Goal: Task Accomplishment & Management: Manage account settings

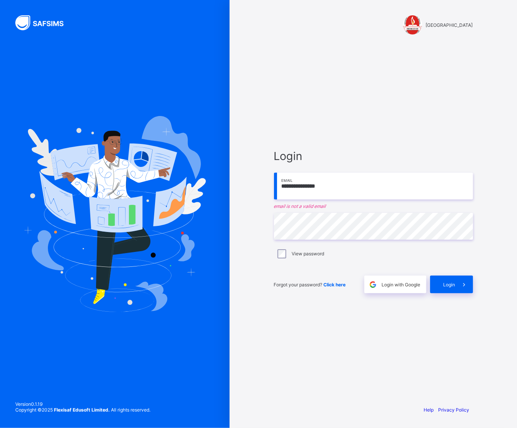
click at [334, 187] on input "**********" at bounding box center [373, 186] width 199 height 27
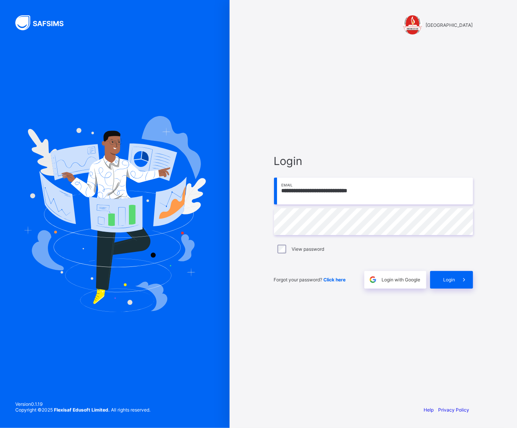
type input "**********"
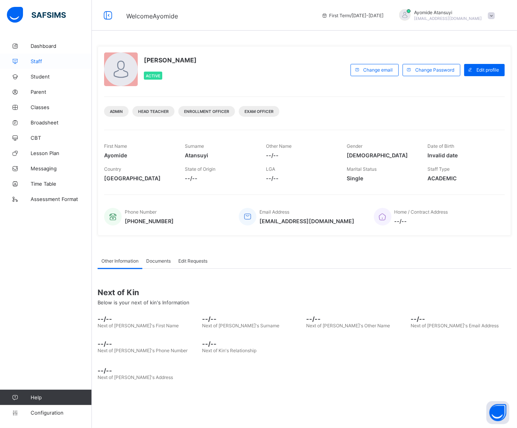
click at [47, 64] on span "Staff" at bounding box center [61, 61] width 61 height 6
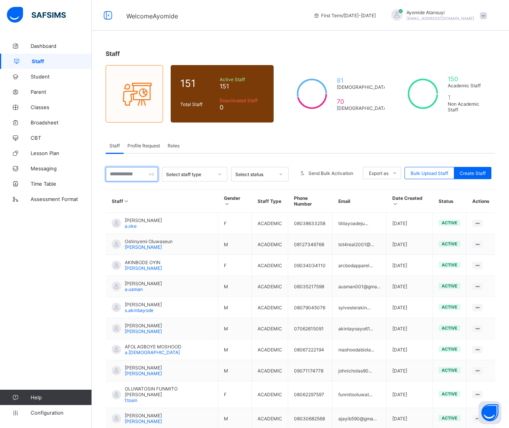
click at [140, 171] on input "text" at bounding box center [132, 174] width 52 height 15
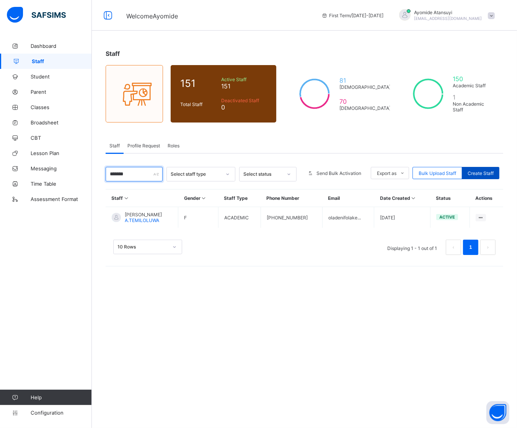
type input "*******"
click at [469, 173] on span "Create Staff" at bounding box center [481, 173] width 26 height 6
select select "**"
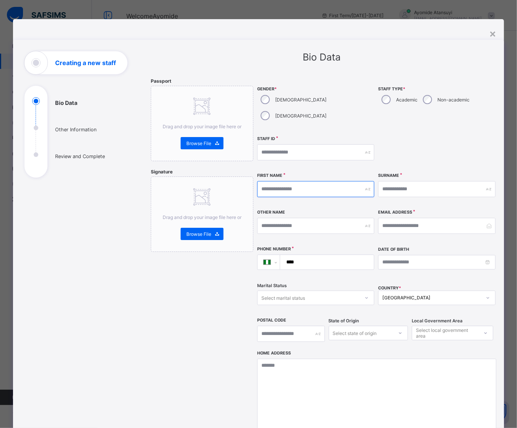
click at [336, 181] on input "text" at bounding box center [315, 189] width 117 height 16
type input "*"
type input "****"
click at [381, 181] on input "text" at bounding box center [436, 189] width 117 height 16
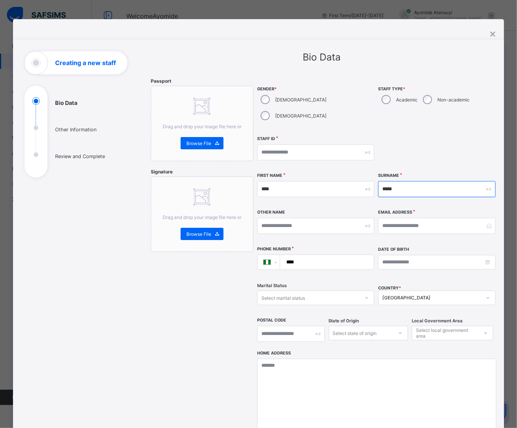
type input "*****"
click at [392, 218] on input "email" at bounding box center [436, 226] width 117 height 16
type input "**********"
click at [348, 255] on input "****" at bounding box center [326, 262] width 88 height 15
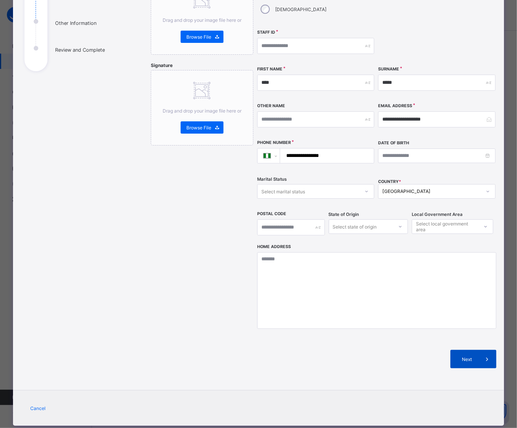
type input "**********"
click at [478, 350] on span at bounding box center [487, 359] width 18 height 18
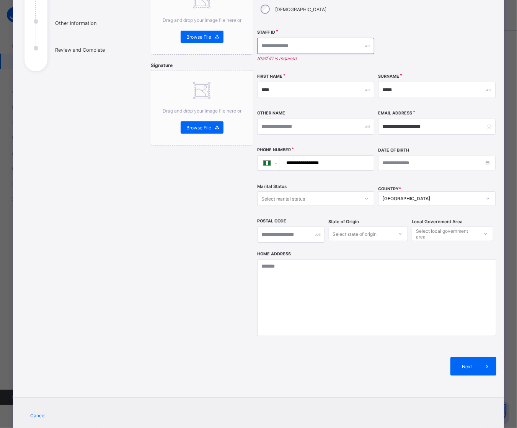
click at [282, 38] on input "text" at bounding box center [315, 46] width 117 height 16
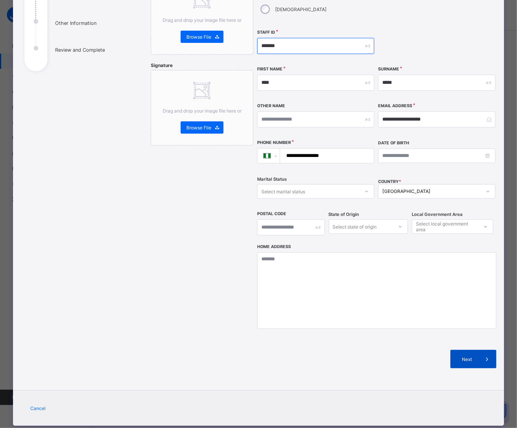
type input "*******"
click at [466, 356] on span "Next" at bounding box center [467, 359] width 22 height 6
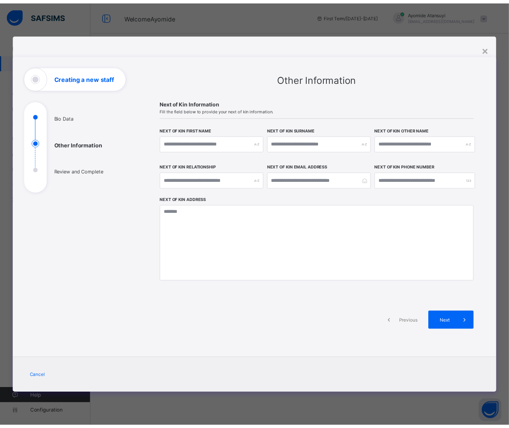
scroll to position [0, 0]
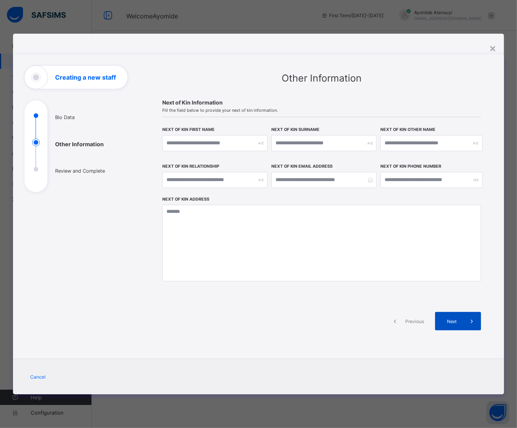
click at [467, 322] on span at bounding box center [472, 321] width 18 height 18
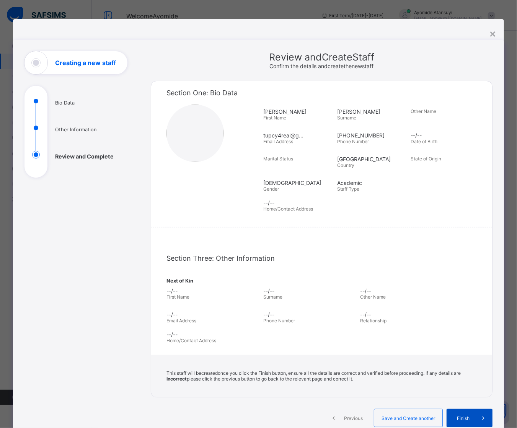
click at [456, 415] on span "Finish" at bounding box center [463, 418] width 22 height 6
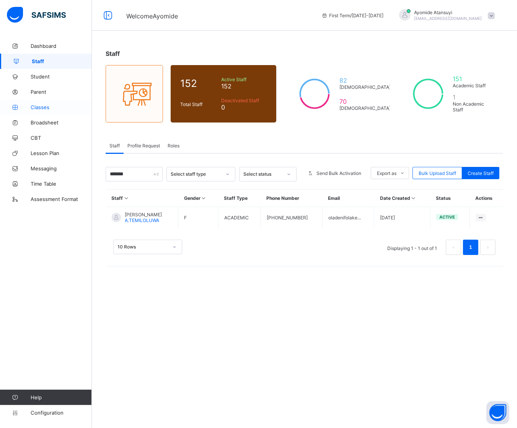
click at [52, 111] on link "Classes" at bounding box center [46, 107] width 92 height 15
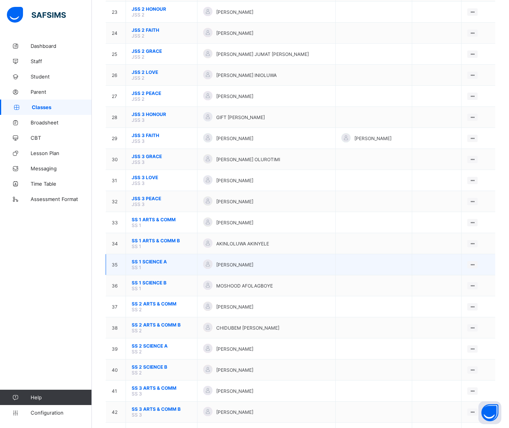
scroll to position [569, 0]
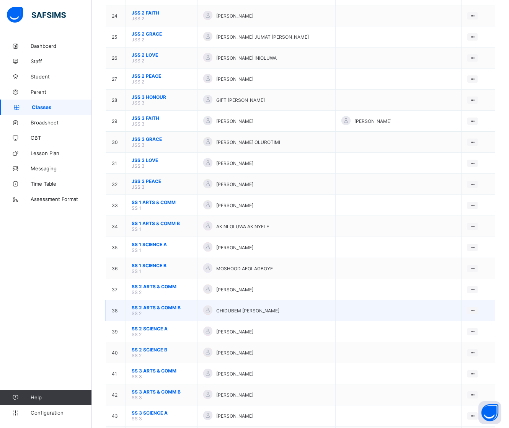
click at [238, 305] on div "CHIDUBEM [PERSON_NAME]" at bounding box center [266, 310] width 126 height 10
click at [234, 308] on span "CHIDUBEM [PERSON_NAME]" at bounding box center [247, 311] width 63 height 6
click at [246, 308] on span "CHIDUBEM [PERSON_NAME]" at bounding box center [247, 311] width 63 height 6
click at [171, 300] on td "SS 2 ARTS & COMM B SS 2" at bounding box center [162, 310] width 72 height 21
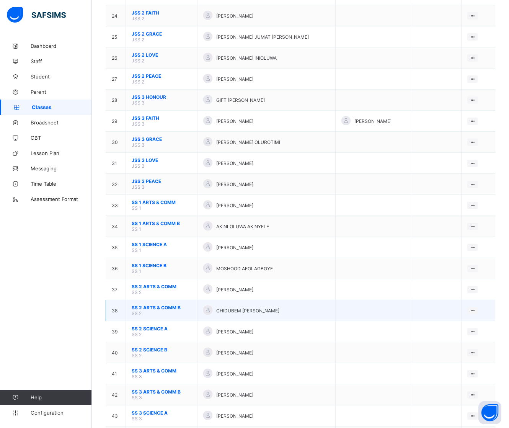
click at [173, 305] on span "SS 2 ARTS & COMM B" at bounding box center [162, 308] width 60 height 6
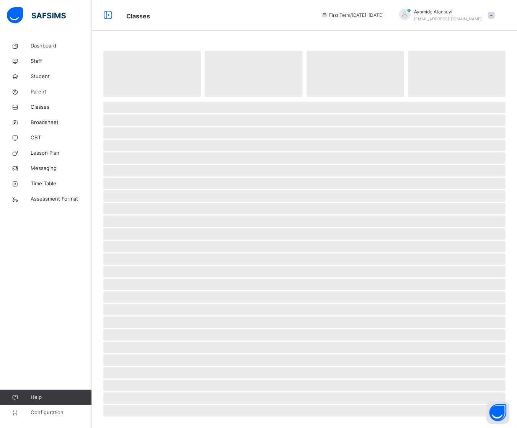
click at [173, 279] on span "‌" at bounding box center [304, 284] width 402 height 11
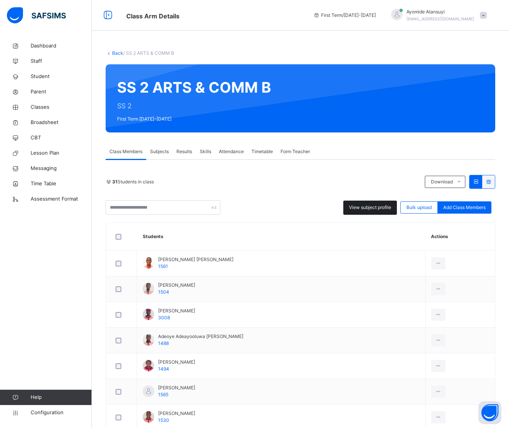
click at [366, 203] on div "View subject profile" at bounding box center [370, 208] width 54 height 14
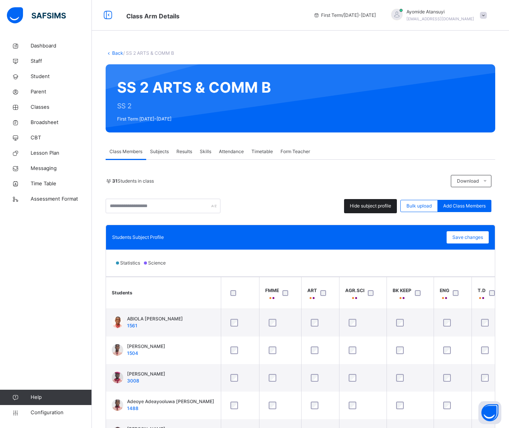
click at [385, 203] on span "Hide subject profile" at bounding box center [370, 206] width 41 height 7
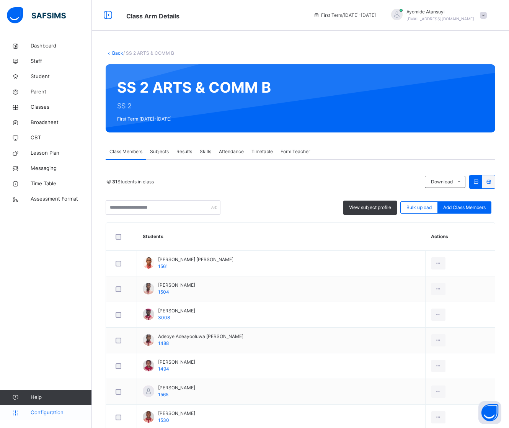
click at [34, 411] on span "Configuration" at bounding box center [61, 413] width 61 height 8
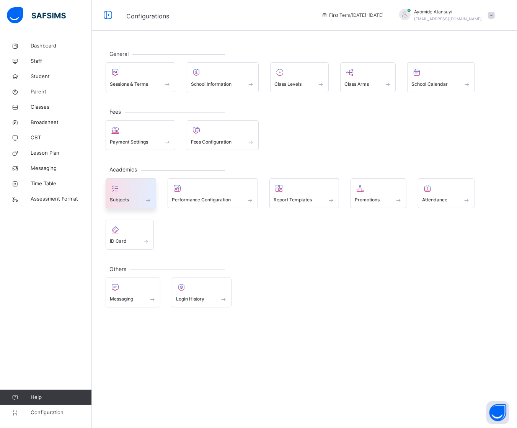
click at [121, 198] on span "Subjects" at bounding box center [119, 199] width 19 height 7
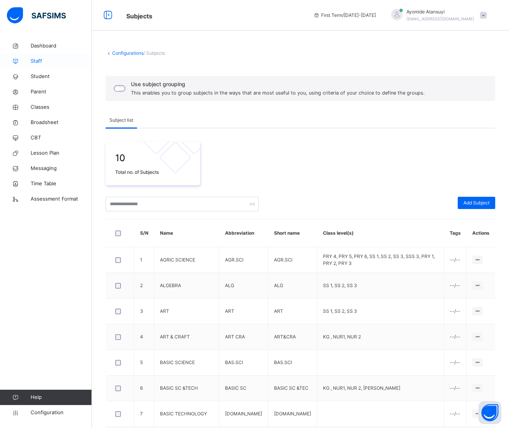
click at [39, 64] on span "Staff" at bounding box center [61, 61] width 61 height 8
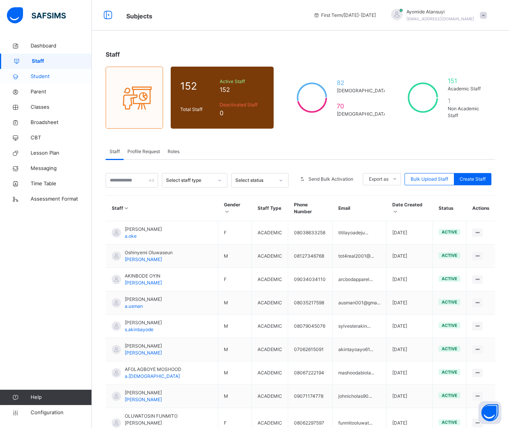
click at [48, 81] on link "Student" at bounding box center [46, 76] width 92 height 15
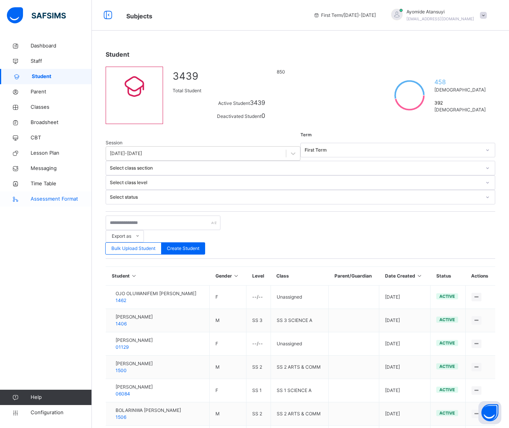
click at [41, 198] on span "Assessment Format" at bounding box center [61, 199] width 61 height 8
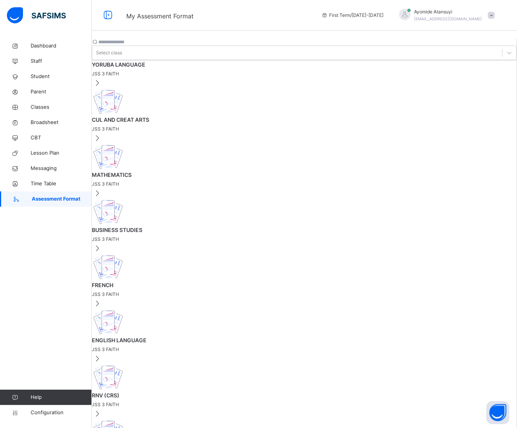
click at [144, 40] on input "text" at bounding box center [121, 42] width 46 height 7
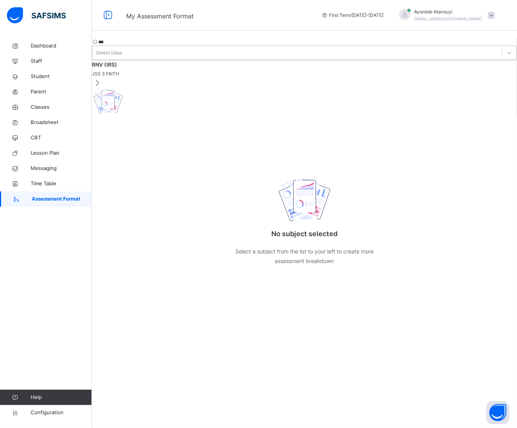
type input "***"
click at [122, 49] on div "Select class" at bounding box center [109, 52] width 26 height 7
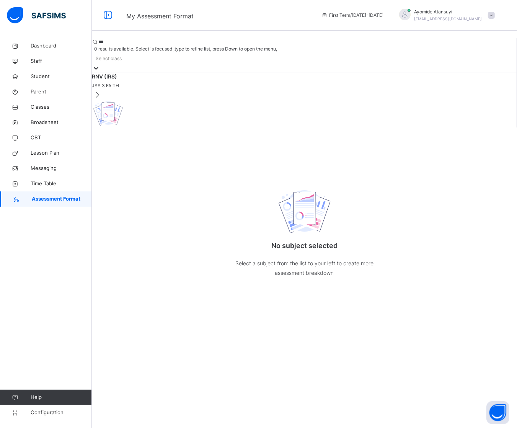
click at [100, 64] on div at bounding box center [96, 68] width 8 height 8
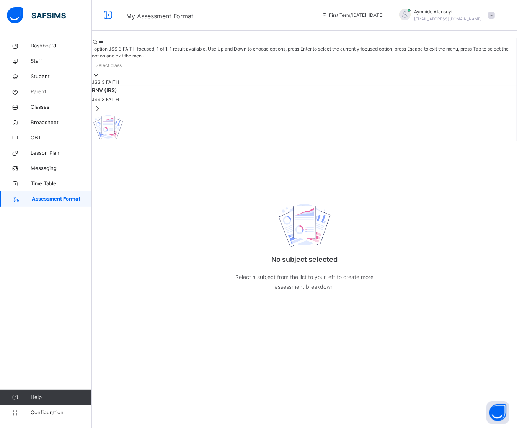
click at [100, 71] on div at bounding box center [96, 75] width 8 height 8
click at [134, 94] on span at bounding box center [304, 95] width 425 height 2
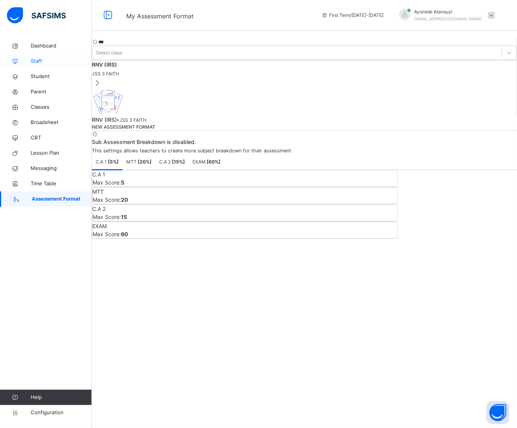
click at [55, 62] on span "Staff" at bounding box center [61, 61] width 61 height 8
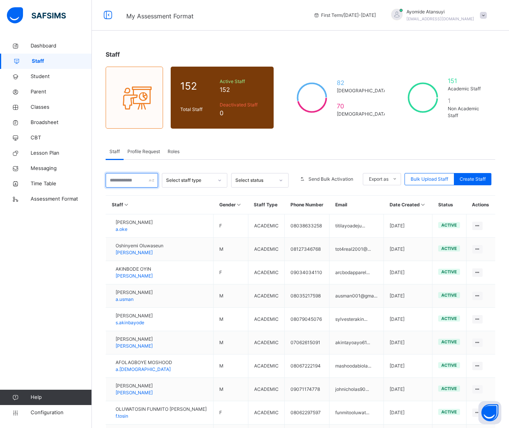
click at [137, 179] on input "text" at bounding box center [132, 180] width 52 height 15
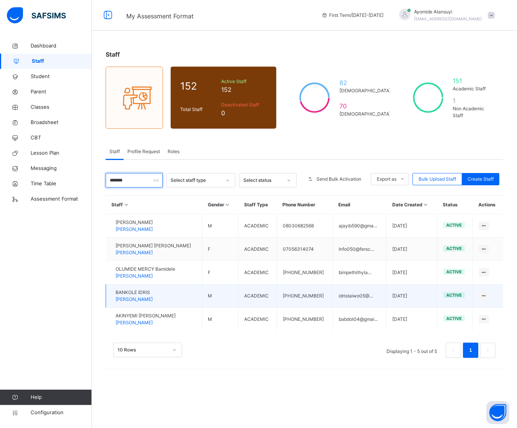
type input "*******"
click at [181, 301] on td "BANKOLE IDRIS B.IDRIS" at bounding box center [154, 295] width 96 height 23
click at [181, 295] on td "BANKOLE IDRIS B.IDRIS" at bounding box center [154, 295] width 96 height 23
click at [153, 294] on span "BANKOLE IDRIS" at bounding box center [134, 292] width 37 height 7
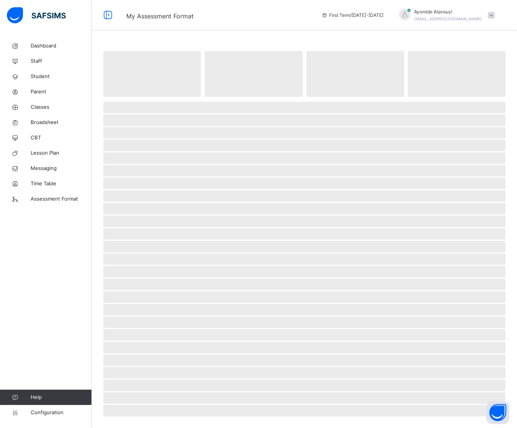
click at [156, 294] on span "‌" at bounding box center [304, 296] width 402 height 11
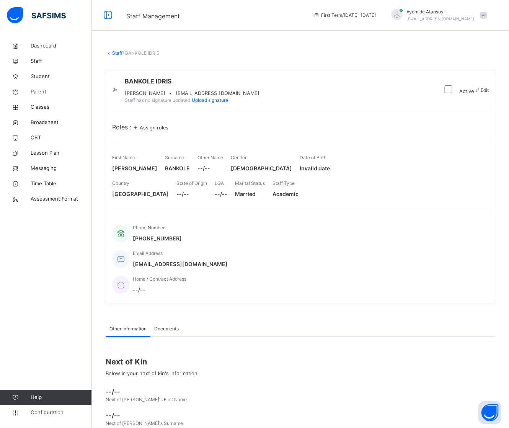
click at [158, 131] on span "Assign roles" at bounding box center [154, 128] width 29 height 6
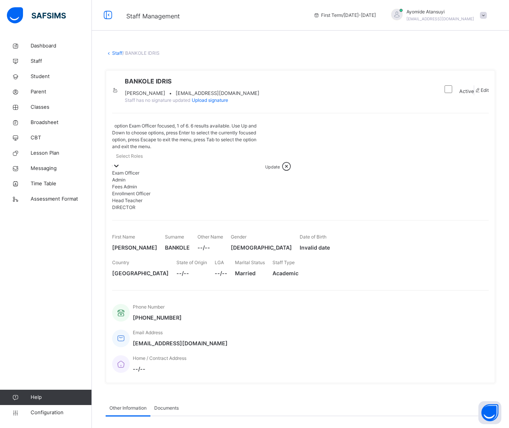
click at [120, 162] on icon at bounding box center [117, 166] width 8 height 8
click at [198, 204] on div "Head Teacher" at bounding box center [188, 200] width 153 height 7
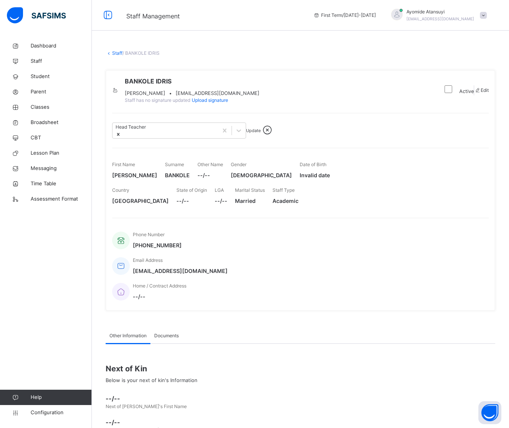
click at [261, 133] on span "Update" at bounding box center [253, 130] width 15 height 5
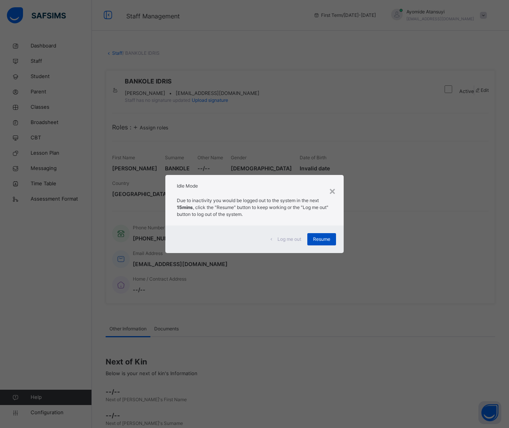
click at [330, 240] on span "Resume" at bounding box center [321, 239] width 17 height 7
click at [325, 244] on div "Resume" at bounding box center [321, 239] width 29 height 12
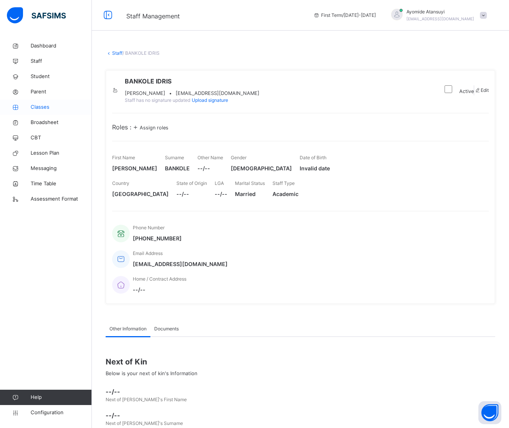
click at [45, 112] on link "Classes" at bounding box center [46, 107] width 92 height 15
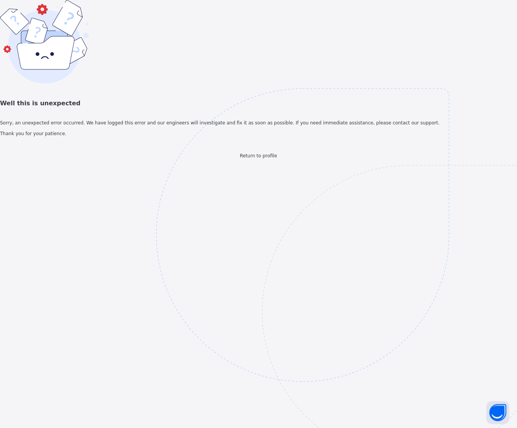
click at [253, 158] on span "Return to profile" at bounding box center [258, 155] width 37 height 5
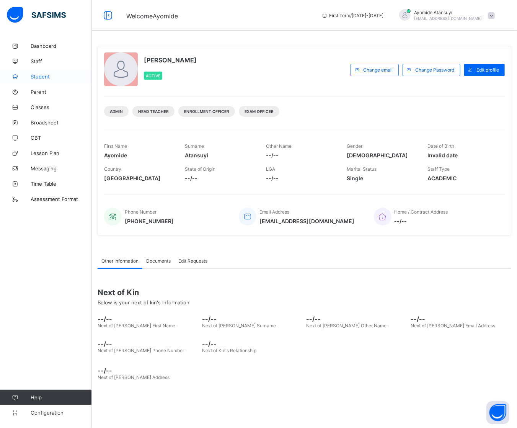
click at [38, 80] on link "Student" at bounding box center [46, 76] width 92 height 15
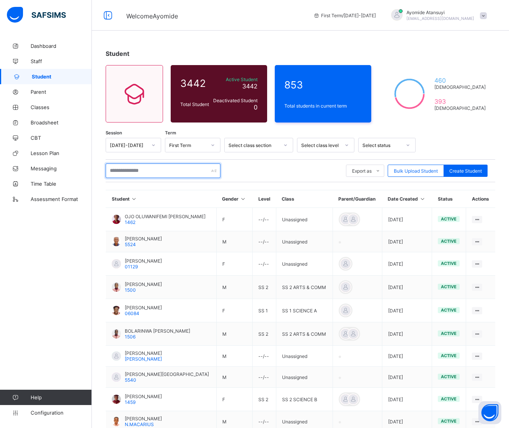
click at [190, 168] on input "text" at bounding box center [163, 170] width 115 height 15
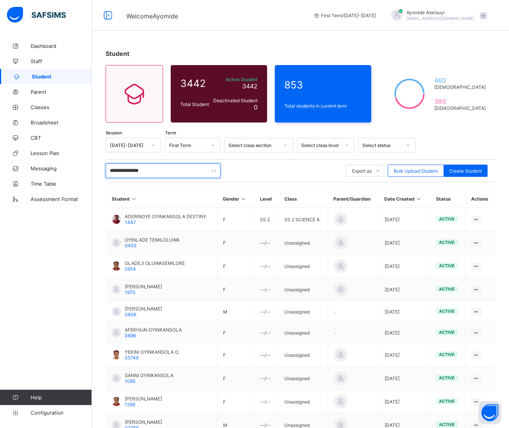
type input "**********"
click at [42, 111] on link "Classes" at bounding box center [46, 107] width 92 height 15
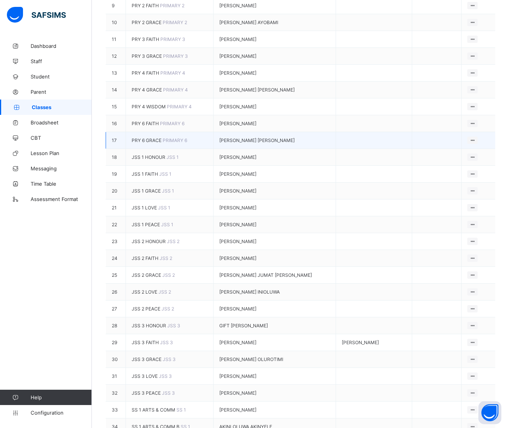
scroll to position [287, 0]
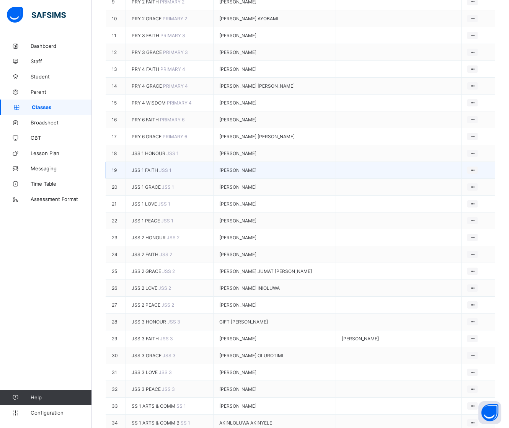
click at [173, 178] on td "JSS 1 FAITH JSS 1" at bounding box center [170, 170] width 88 height 17
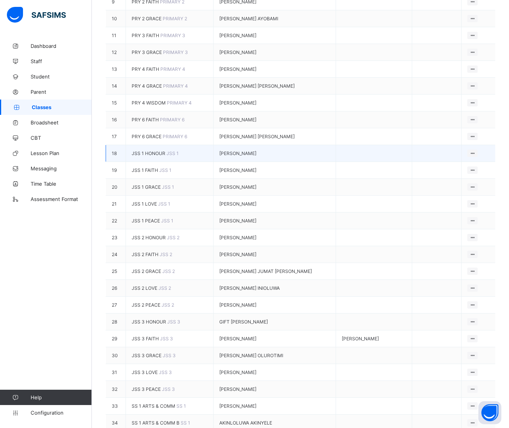
click at [167, 155] on span "JSS 1 HONOUR" at bounding box center [149, 153] width 35 height 6
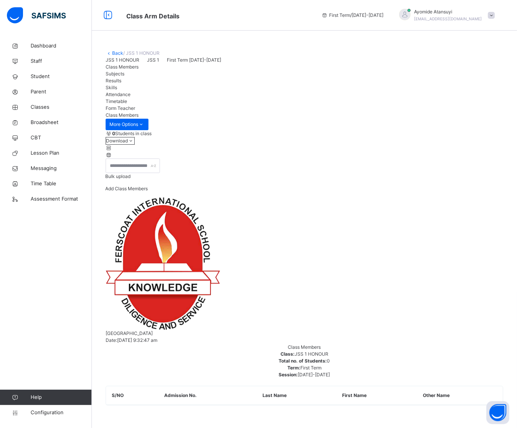
click at [124, 77] on span "Subjects" at bounding box center [115, 74] width 19 height 6
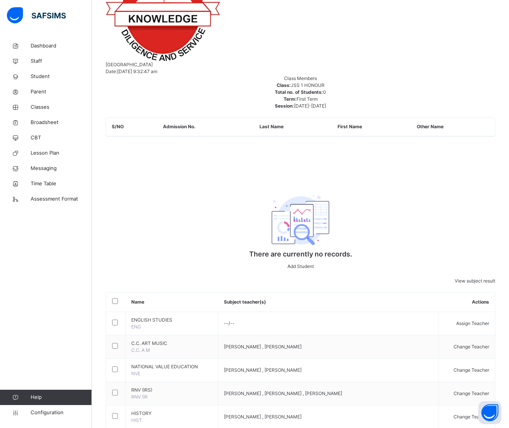
scroll to position [287, 0]
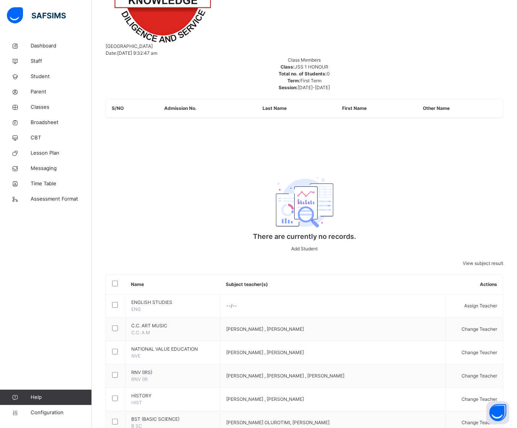
type input "****"
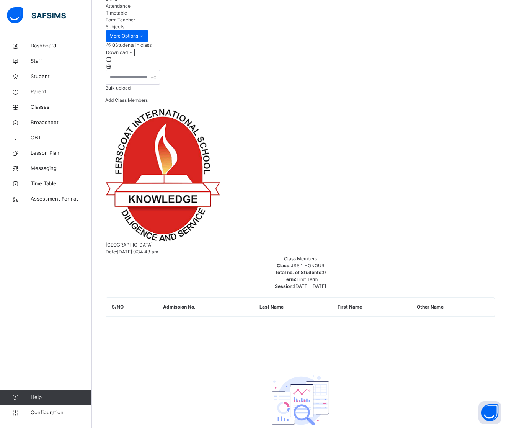
scroll to position [0, 0]
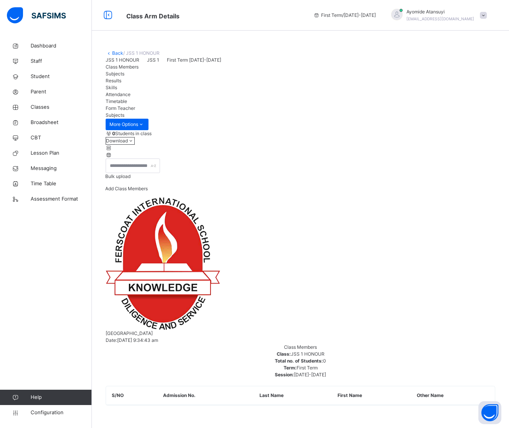
click at [112, 50] on link "Back" at bounding box center [117, 53] width 11 height 6
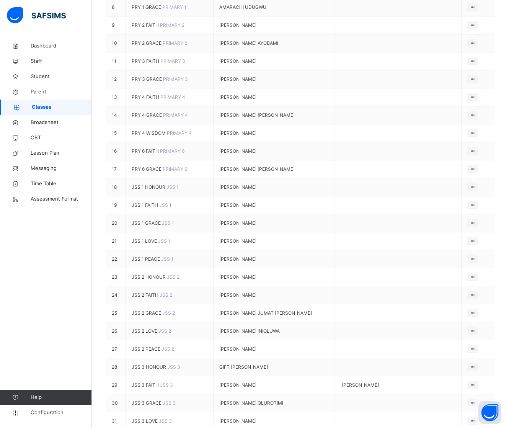
scroll to position [431, 0]
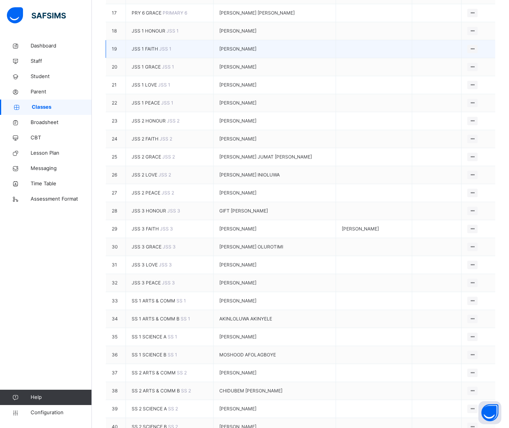
click at [158, 58] on td "JSS 1 FAITH JSS 1" at bounding box center [170, 49] width 88 height 18
click at [170, 58] on td "JSS 1 FAITH JSS 1" at bounding box center [170, 49] width 88 height 18
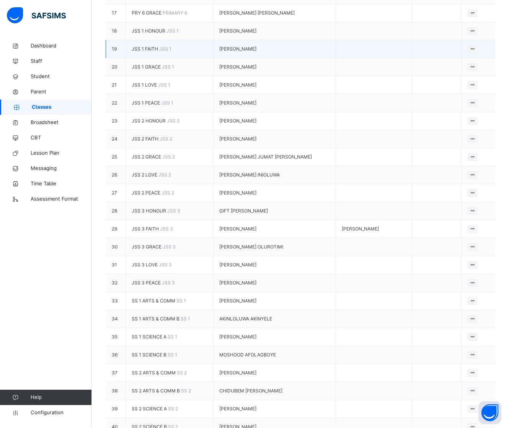
click at [258, 52] on div "[PERSON_NAME]" at bounding box center [274, 49] width 111 height 7
click at [159, 52] on span "JSS 1 FAITH" at bounding box center [146, 49] width 28 height 6
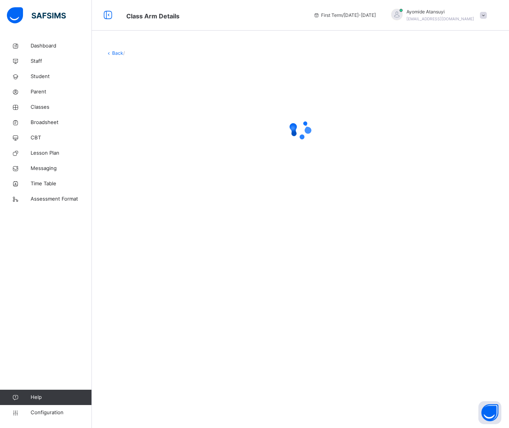
click at [188, 93] on div at bounding box center [301, 129] width 390 height 145
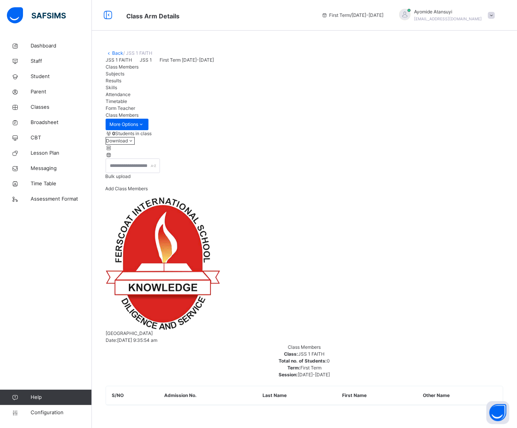
click at [124, 77] on span "Subjects" at bounding box center [115, 74] width 19 height 6
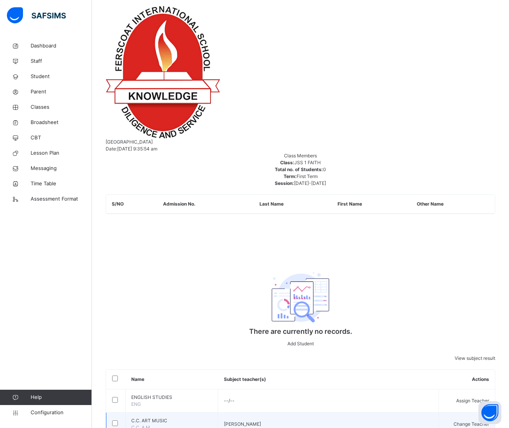
scroll to position [431, 0]
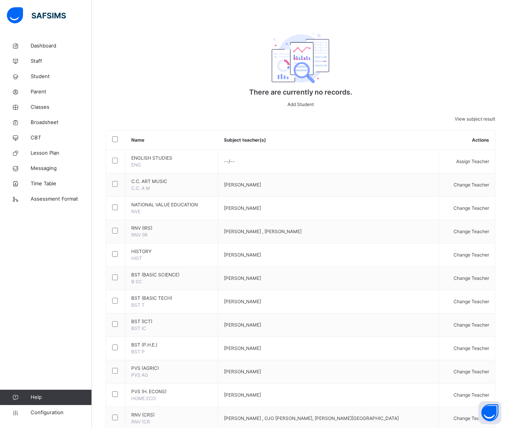
type input "***"
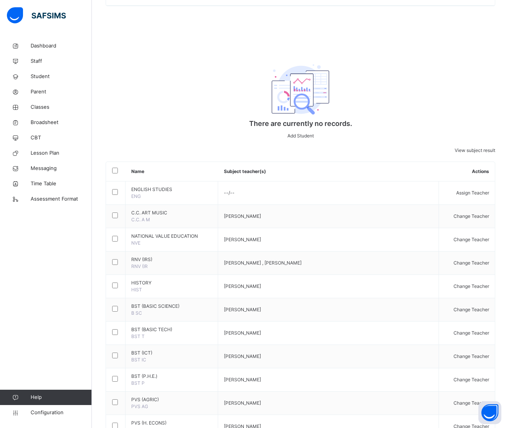
scroll to position [383, 0]
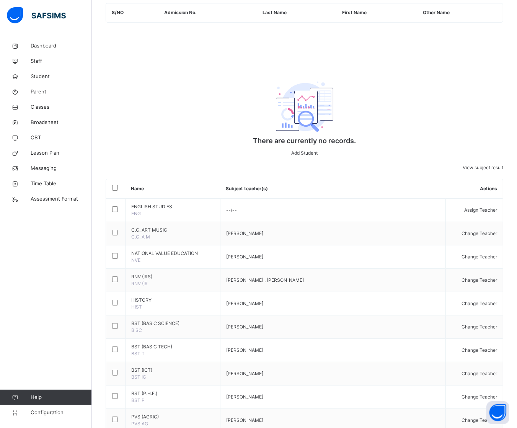
type input "****"
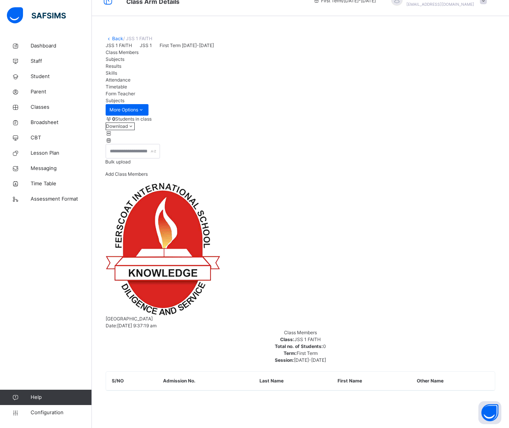
scroll to position [0, 0]
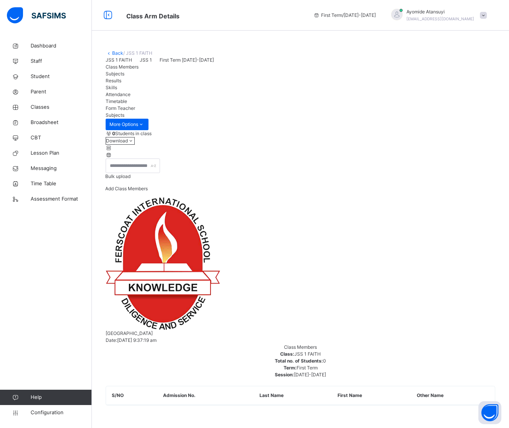
click at [116, 55] on link "Back" at bounding box center [117, 53] width 11 height 6
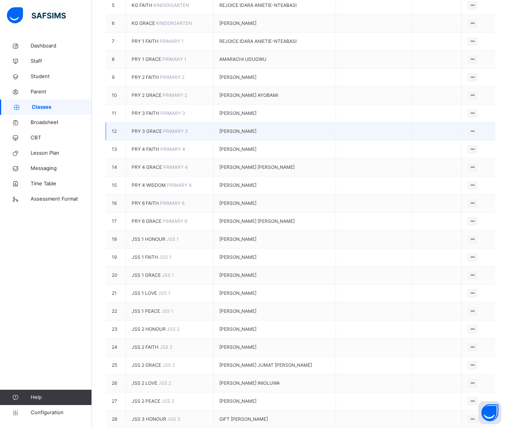
scroll to position [239, 0]
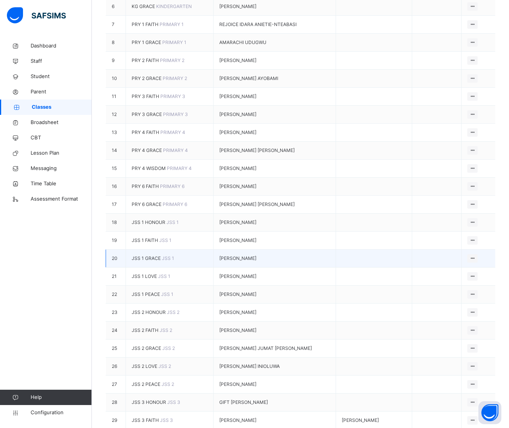
click at [160, 261] on span "JSS 1 GRACE" at bounding box center [147, 258] width 30 height 6
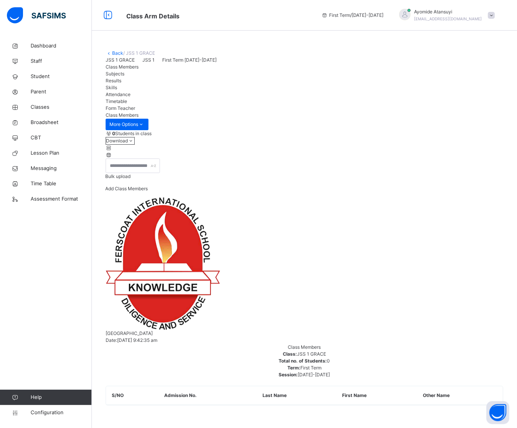
click at [157, 77] on div "Subjects" at bounding box center [305, 73] width 398 height 7
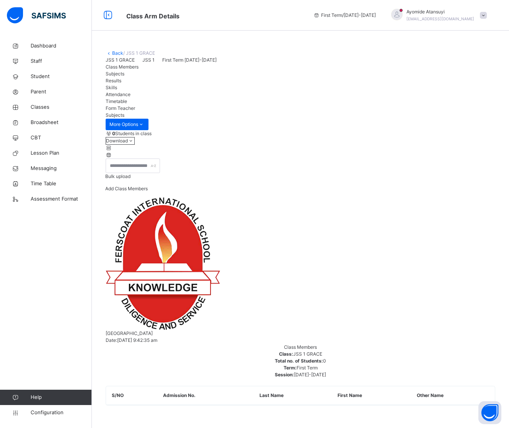
click at [110, 56] on div "Back / JSS 1 GRACE" at bounding box center [301, 53] width 390 height 7
click at [111, 53] on icon at bounding box center [109, 53] width 7 height 6
click at [115, 55] on link "Back" at bounding box center [117, 53] width 11 height 6
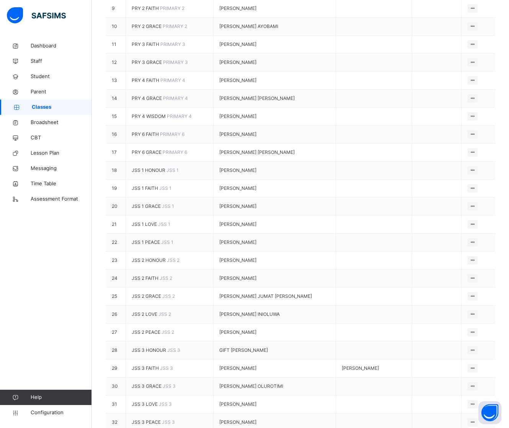
scroll to position [383, 0]
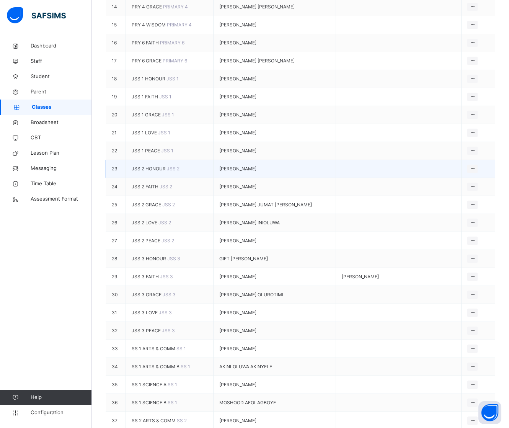
click at [157, 178] on td "JSS 2 HONOUR JSS 2" at bounding box center [170, 169] width 88 height 18
click at [154, 171] on span "JSS 2 HONOUR" at bounding box center [149, 169] width 35 height 6
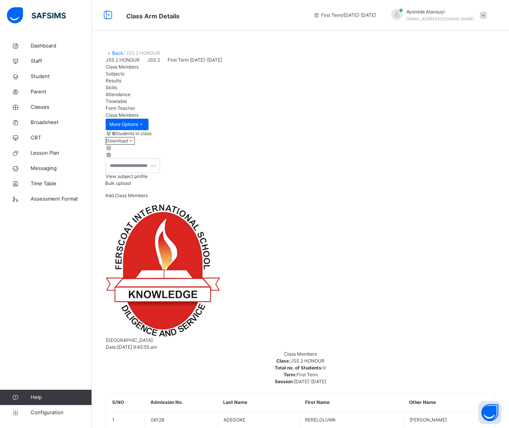
click at [124, 77] on span "Subjects" at bounding box center [115, 74] width 19 height 6
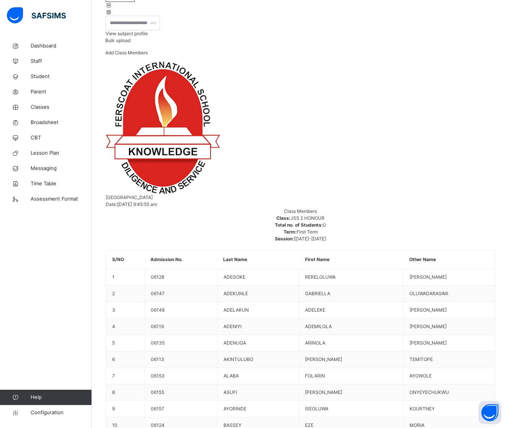
scroll to position [144, 0]
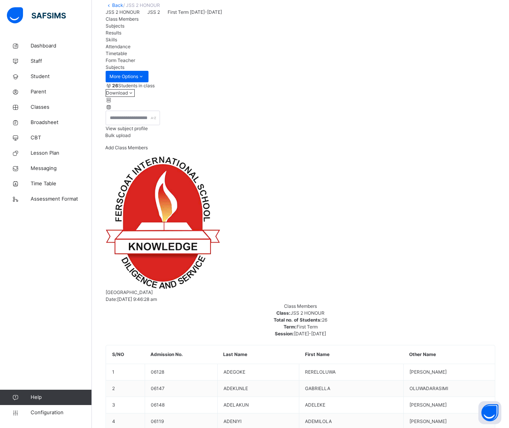
click at [131, 49] on span "Attendance" at bounding box center [118, 47] width 25 height 6
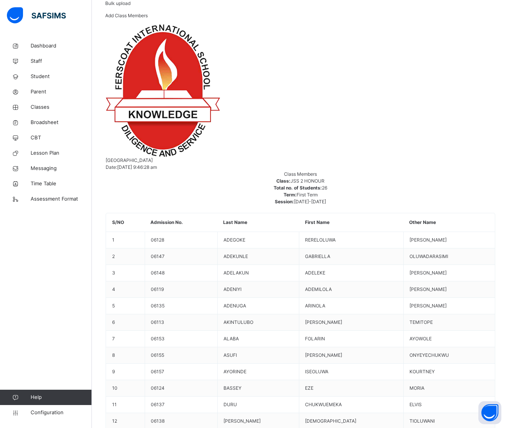
scroll to position [84, 0]
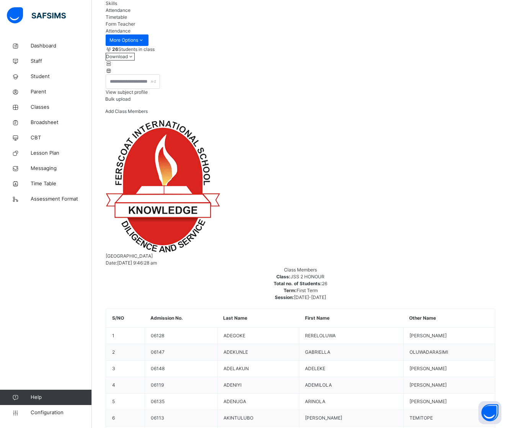
click at [117, 6] on span "Skills" at bounding box center [111, 3] width 11 height 6
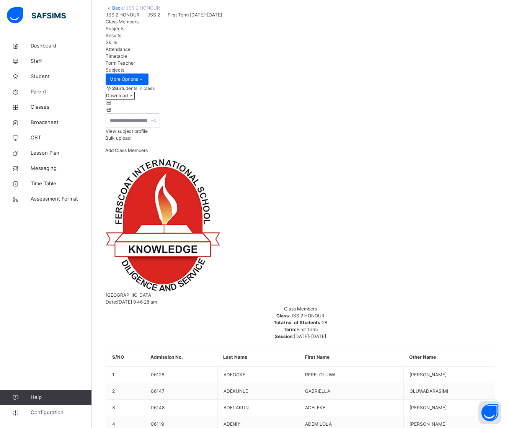
scroll to position [0, 0]
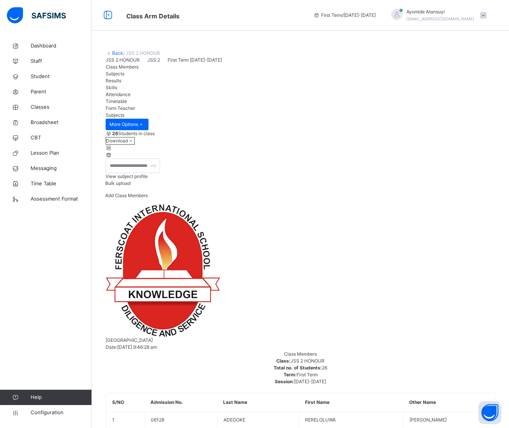
click at [120, 54] on link "Back" at bounding box center [117, 53] width 11 height 6
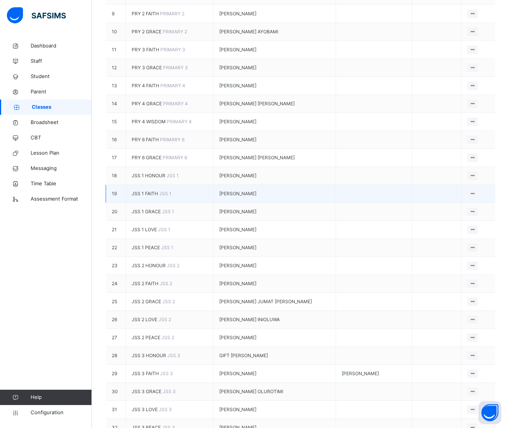
scroll to position [383, 0]
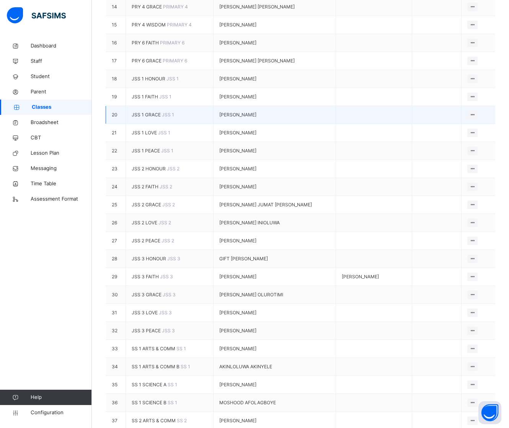
click at [154, 124] on td "JSS 1 GRACE JSS 1" at bounding box center [170, 115] width 88 height 18
click at [245, 118] on span "[PERSON_NAME]" at bounding box center [237, 114] width 37 height 7
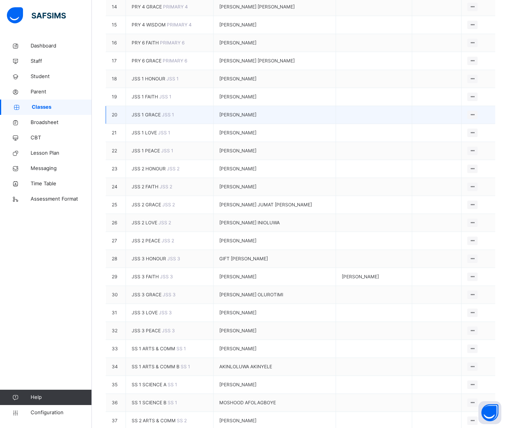
click at [229, 118] on span "[PERSON_NAME]" at bounding box center [237, 114] width 37 height 7
click at [192, 124] on td "JSS 1 GRACE JSS 1" at bounding box center [170, 115] width 88 height 18
click at [162, 118] on span "JSS 1 GRACE" at bounding box center [147, 115] width 30 height 6
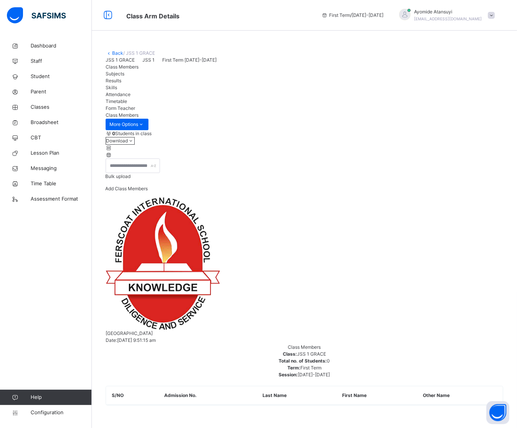
click at [124, 77] on span "Subjects" at bounding box center [115, 74] width 19 height 6
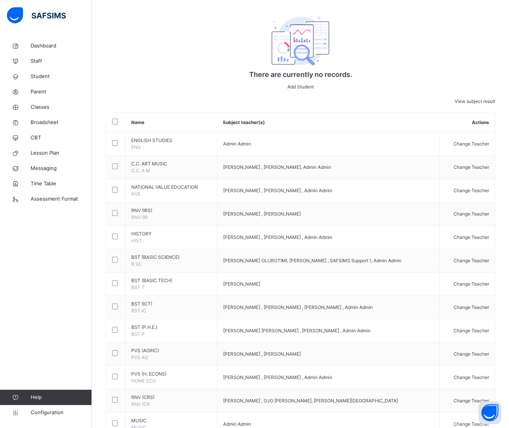
scroll to position [458, 0]
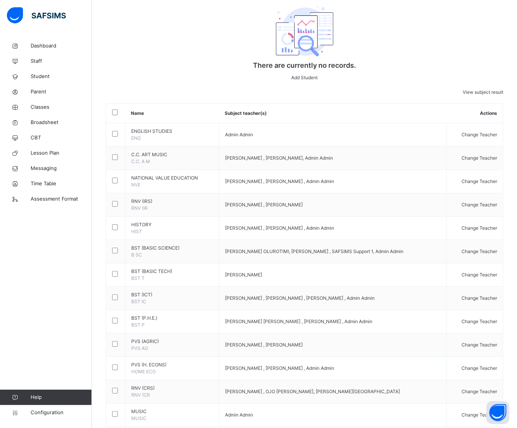
type input "**"
